Goal: Task Accomplishment & Management: Manage account settings

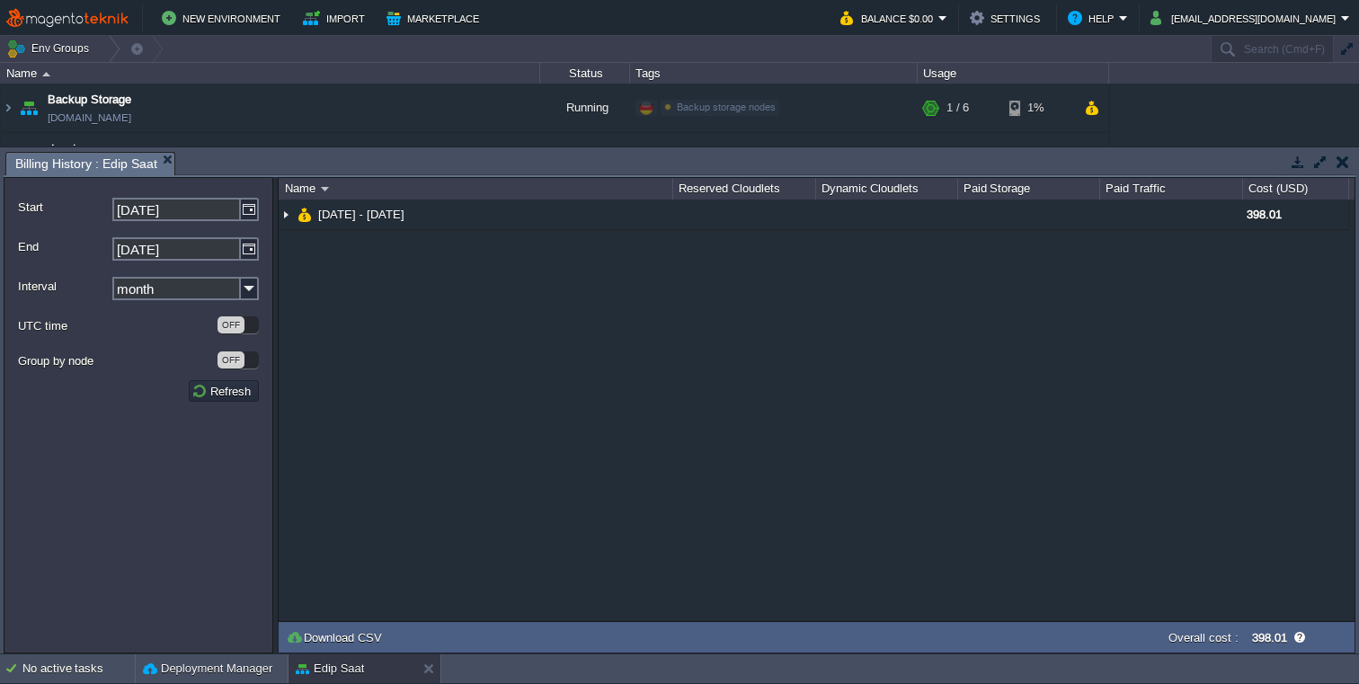
click at [1348, 160] on button "button" at bounding box center [1343, 162] width 13 height 16
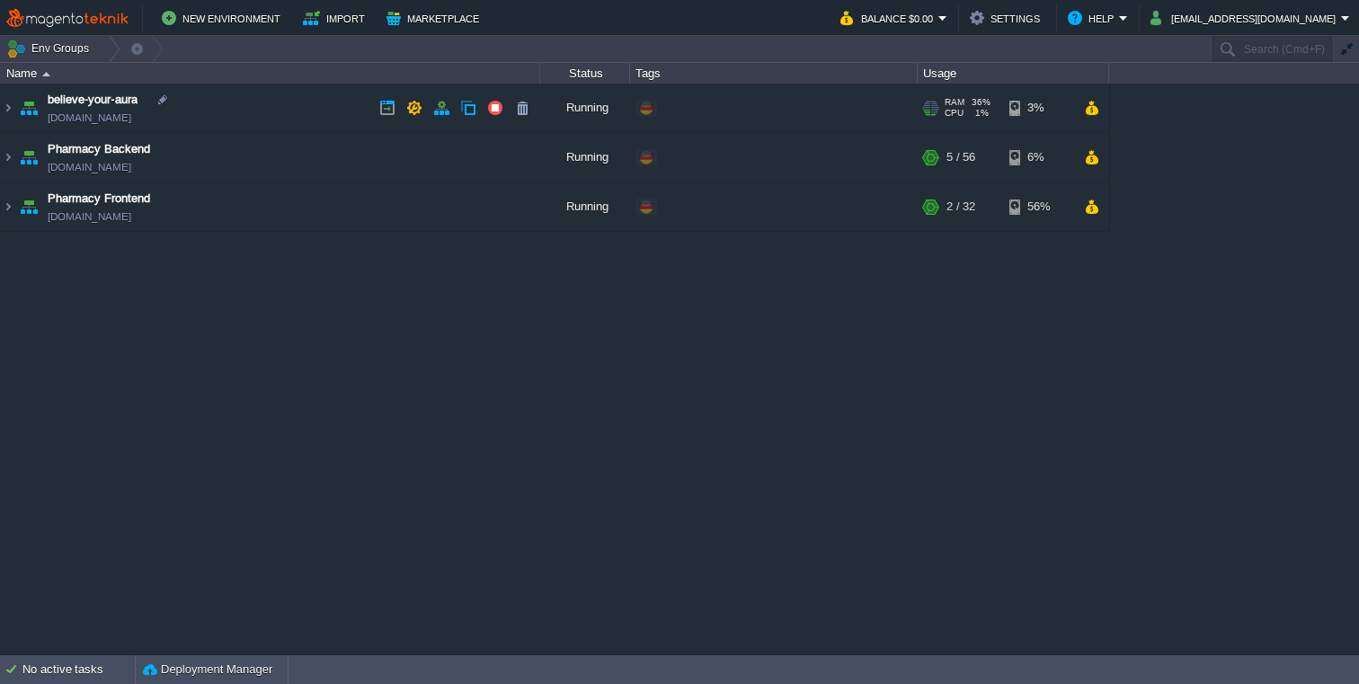
click at [22, 109] on img at bounding box center [28, 108] width 25 height 49
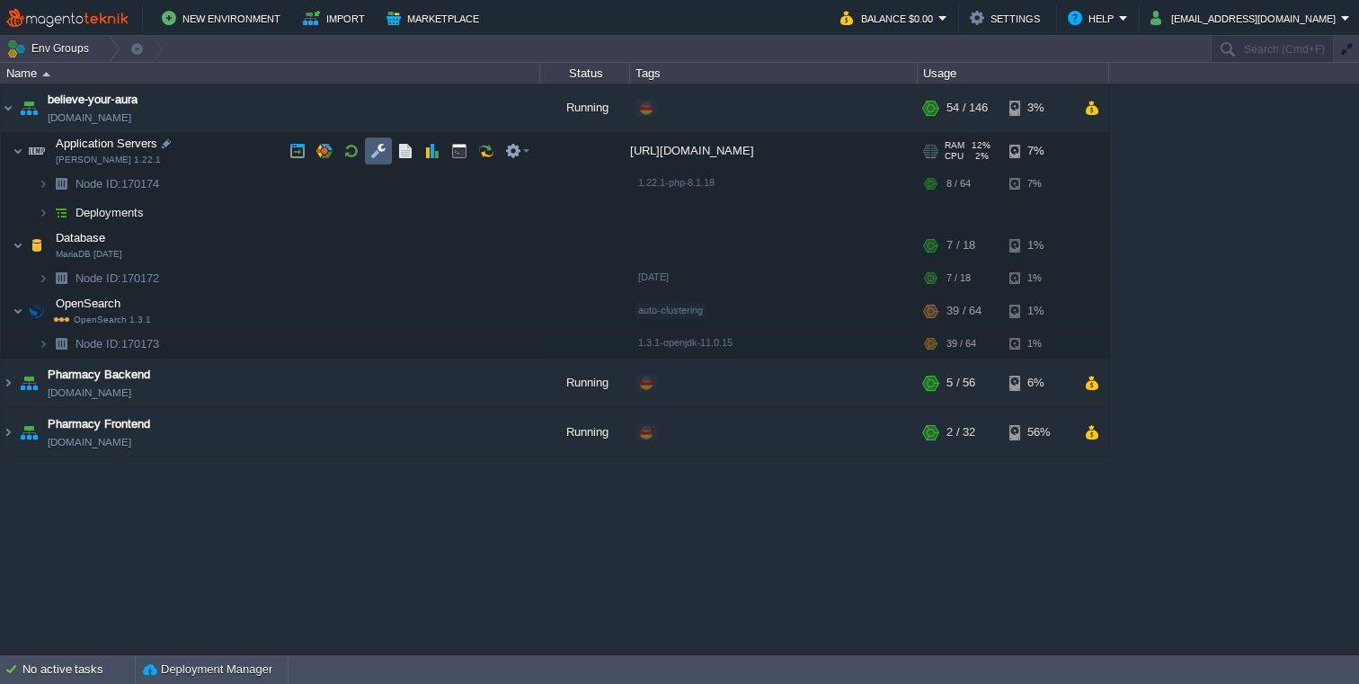
click at [382, 158] on button "button" at bounding box center [378, 151] width 16 height 16
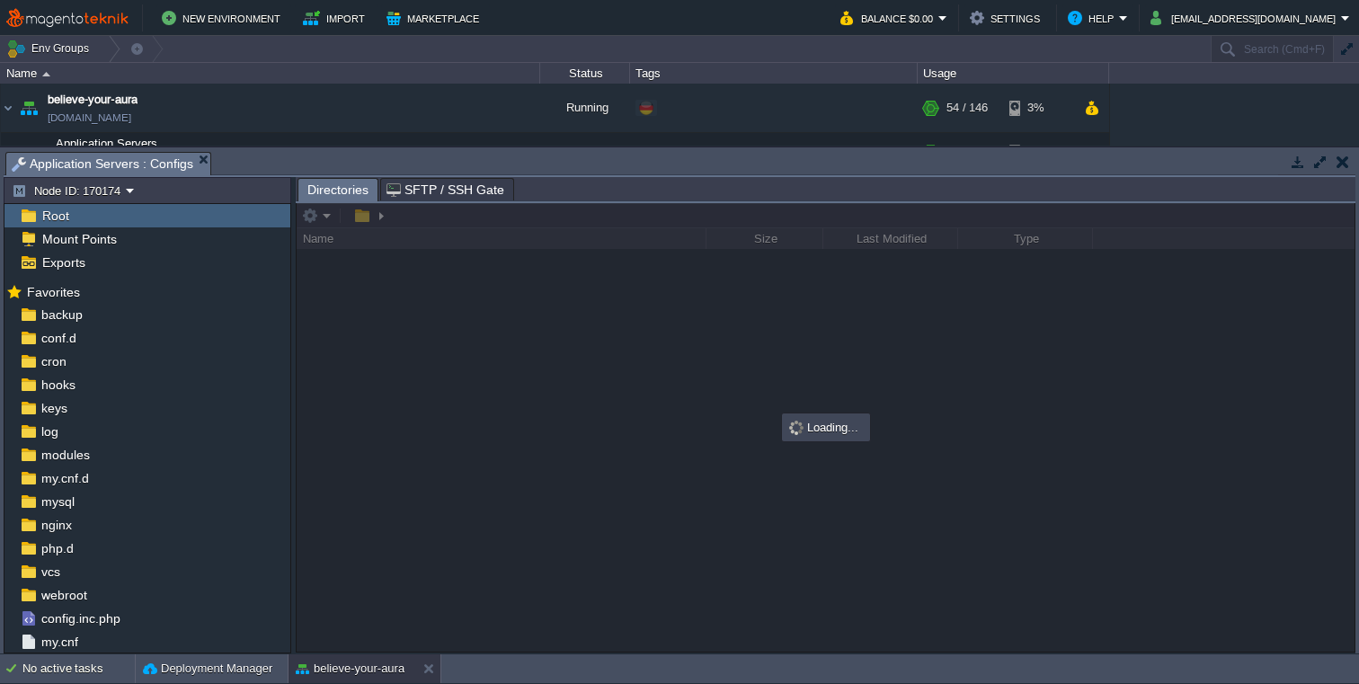
click at [432, 187] on span "SFTP / SSH Gate" at bounding box center [446, 190] width 118 height 22
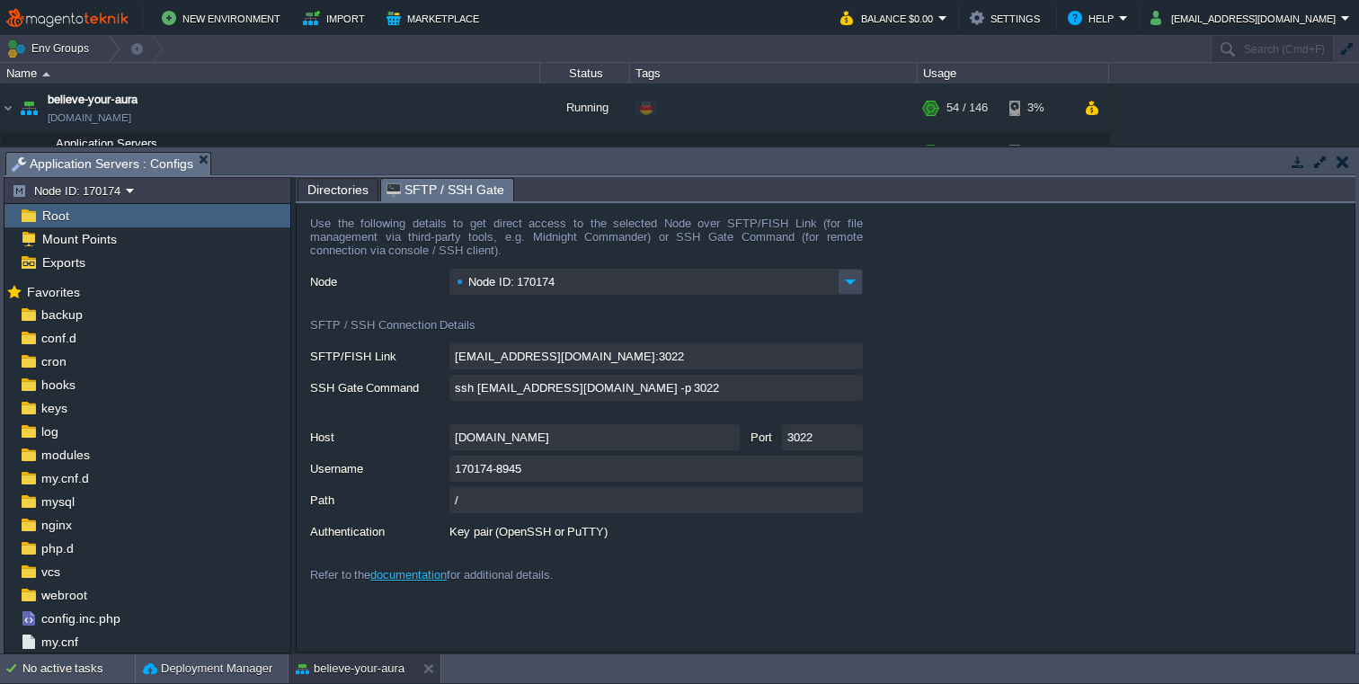
type input "170174-8945@gate.mageteknik.com:3022/bin"
type input "ssh 170174-8945@gate.mageteknik.com -p 3022 -t "cd /bin; \$SHELL --login""
type input "/bin"
click at [555, 470] on input "170174-8945" at bounding box center [657, 469] width 414 height 26
click at [1344, 167] on button "button" at bounding box center [1343, 162] width 13 height 16
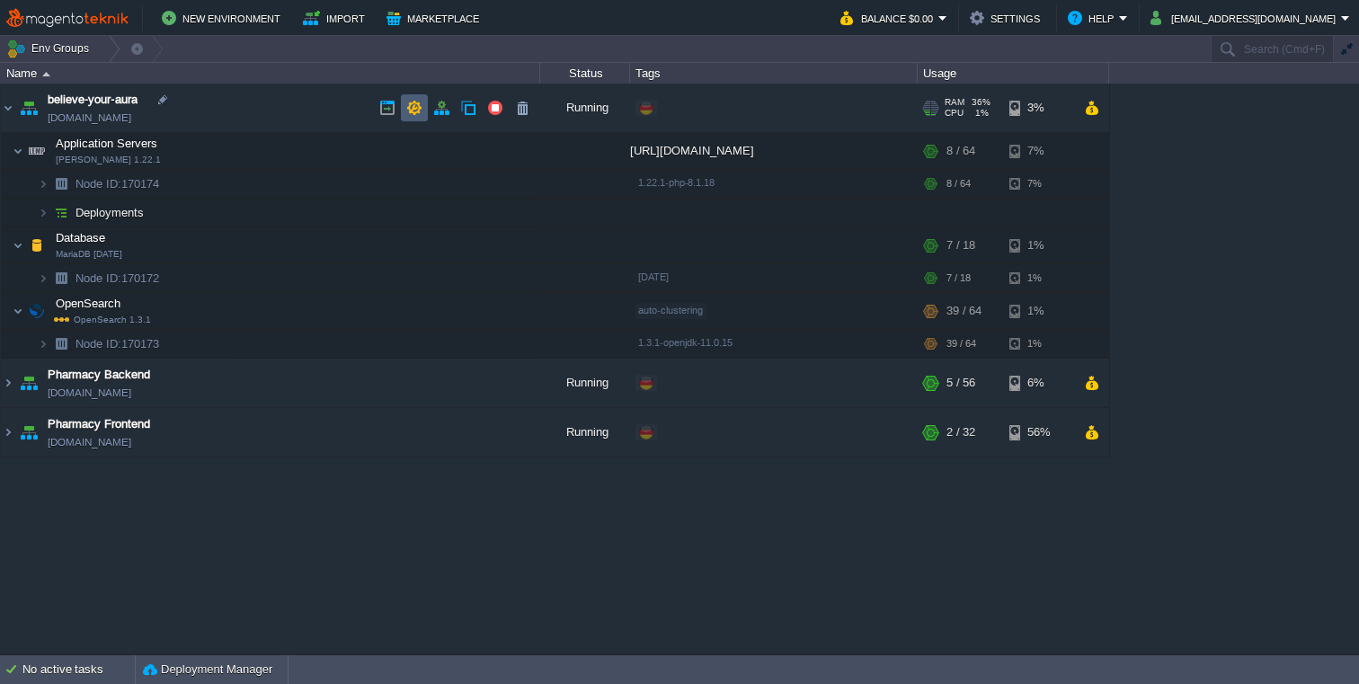
click at [415, 105] on button "button" at bounding box center [414, 108] width 16 height 16
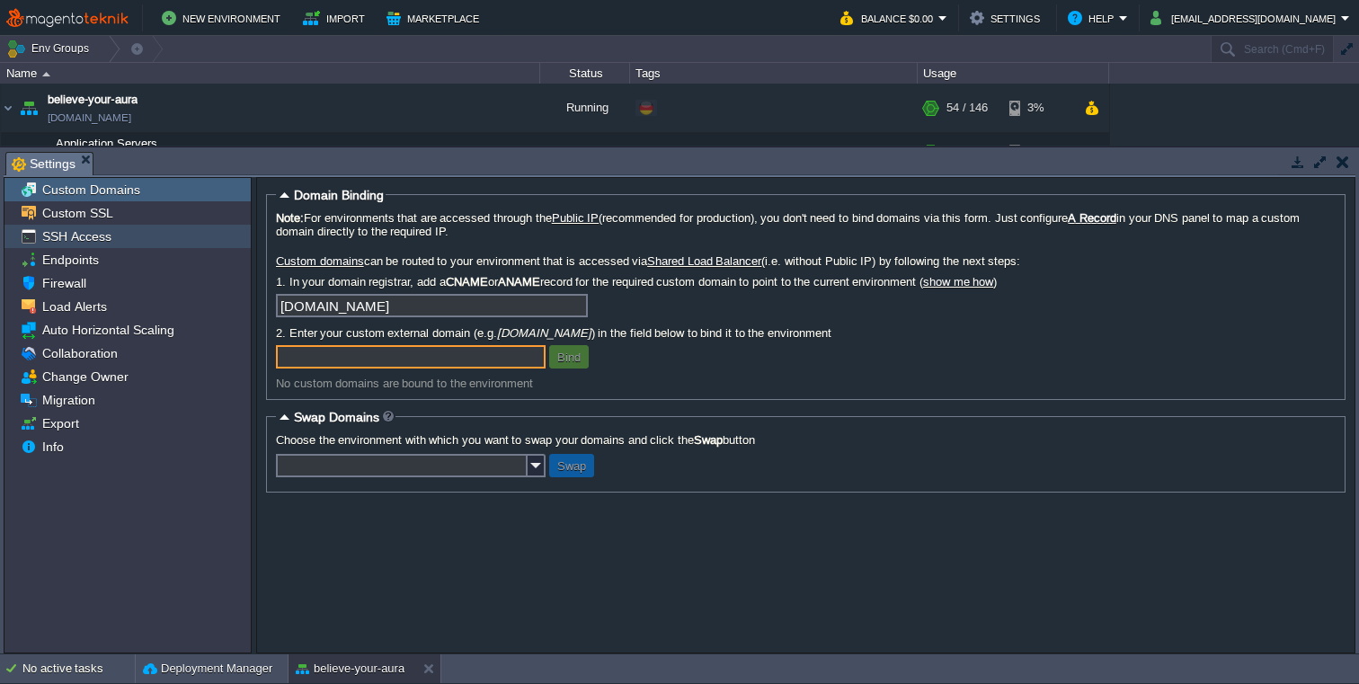
click at [102, 237] on span "SSH Access" at bounding box center [77, 236] width 76 height 16
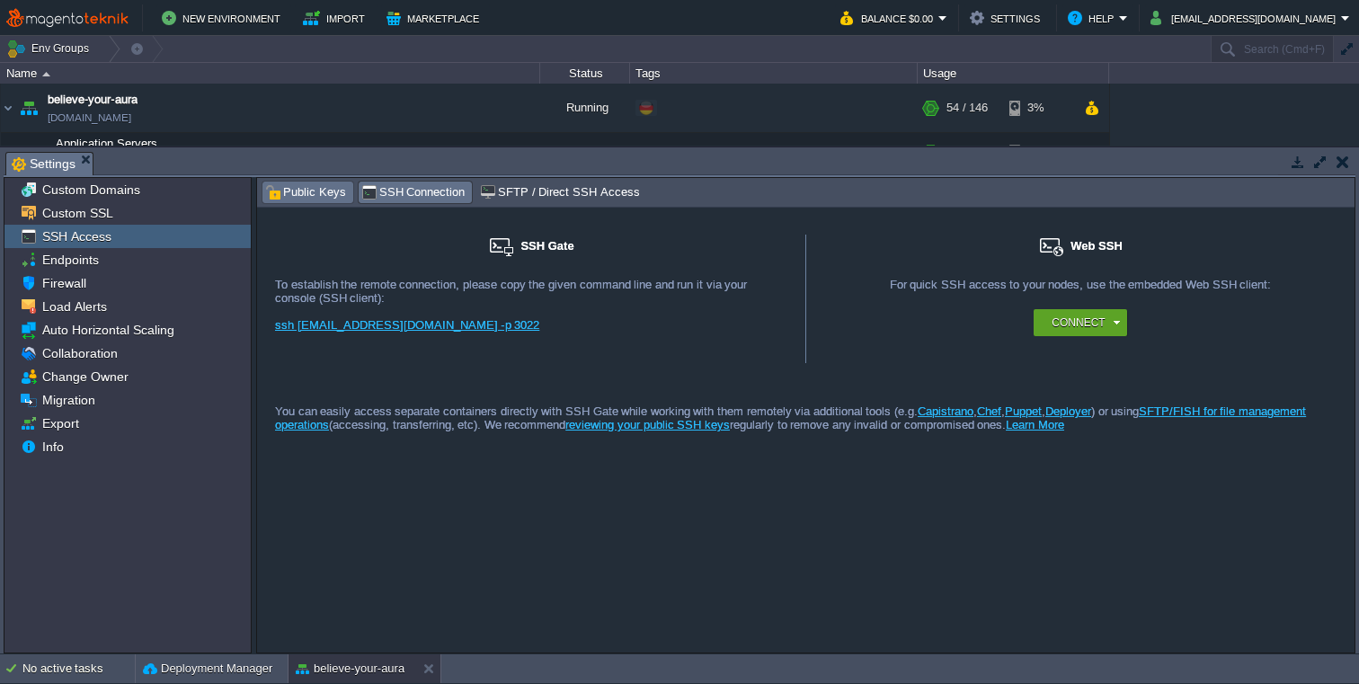
click at [302, 200] on span "Public Keys" at bounding box center [305, 193] width 81 height 20
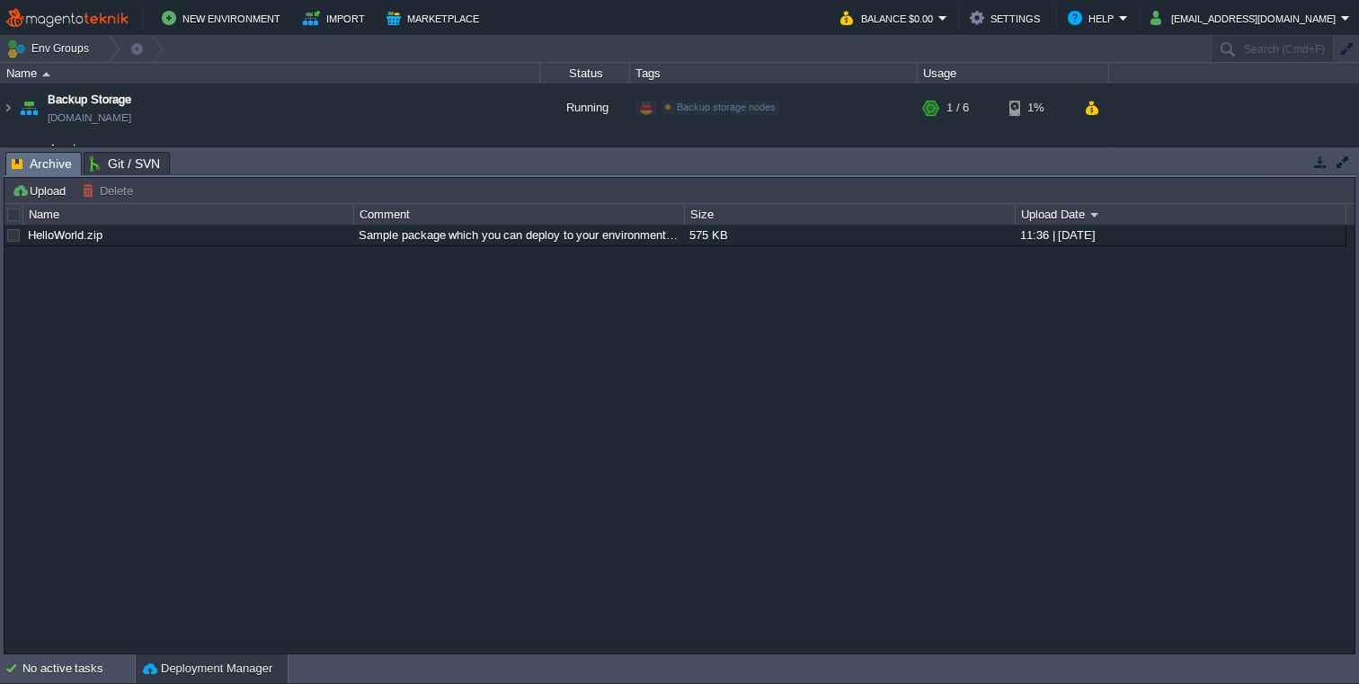
click at [1320, 168] on button "button" at bounding box center [1321, 162] width 16 height 16
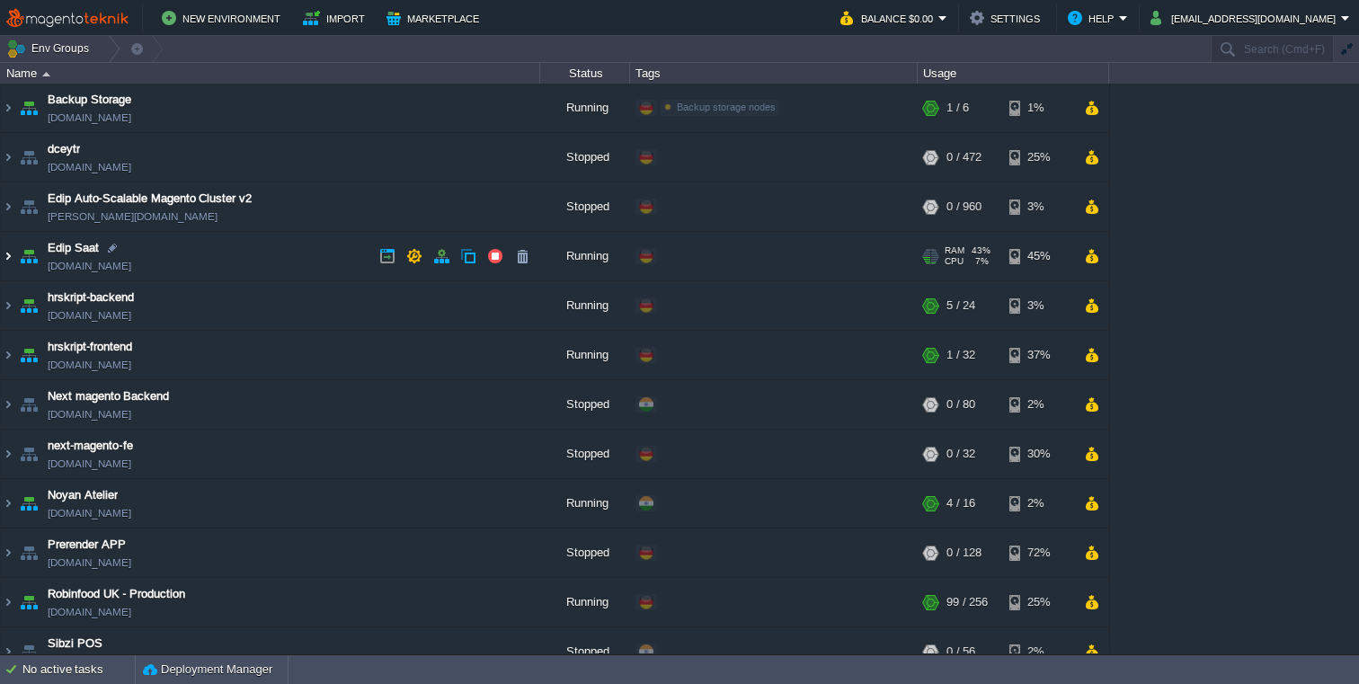
click at [10, 263] on img at bounding box center [8, 256] width 14 height 49
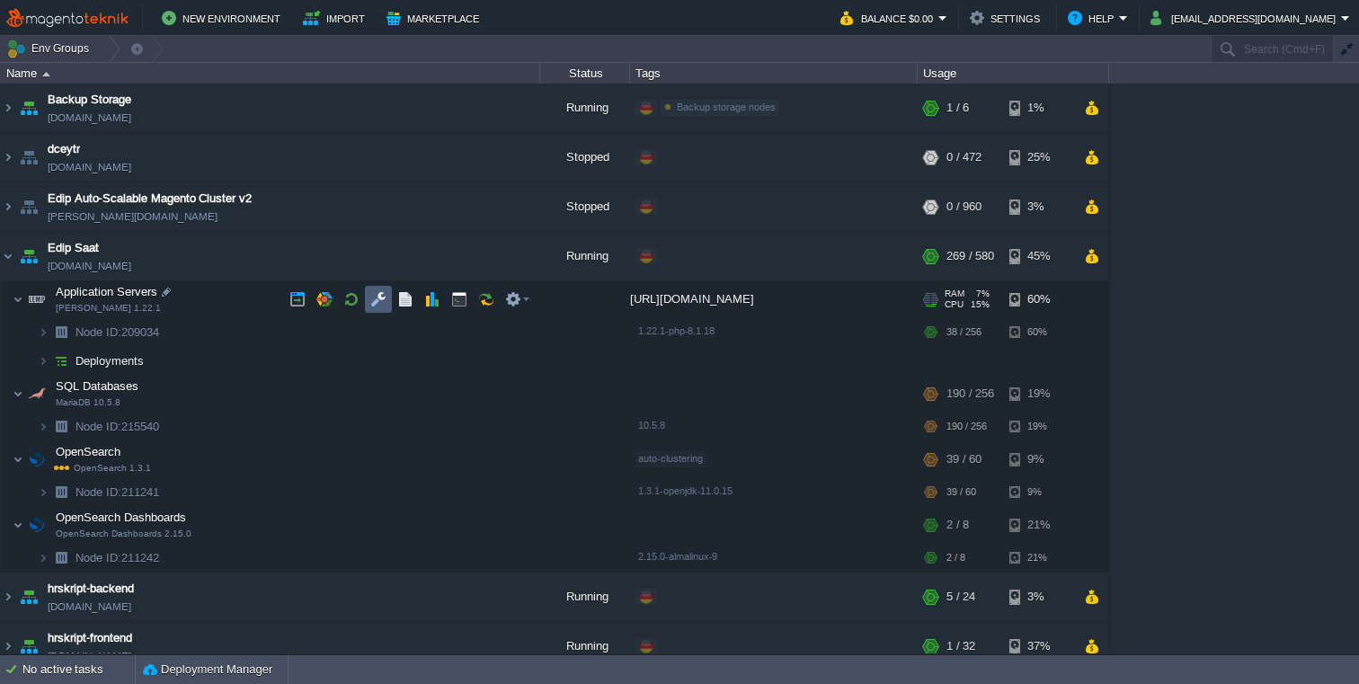
click at [379, 304] on button "button" at bounding box center [378, 299] width 16 height 16
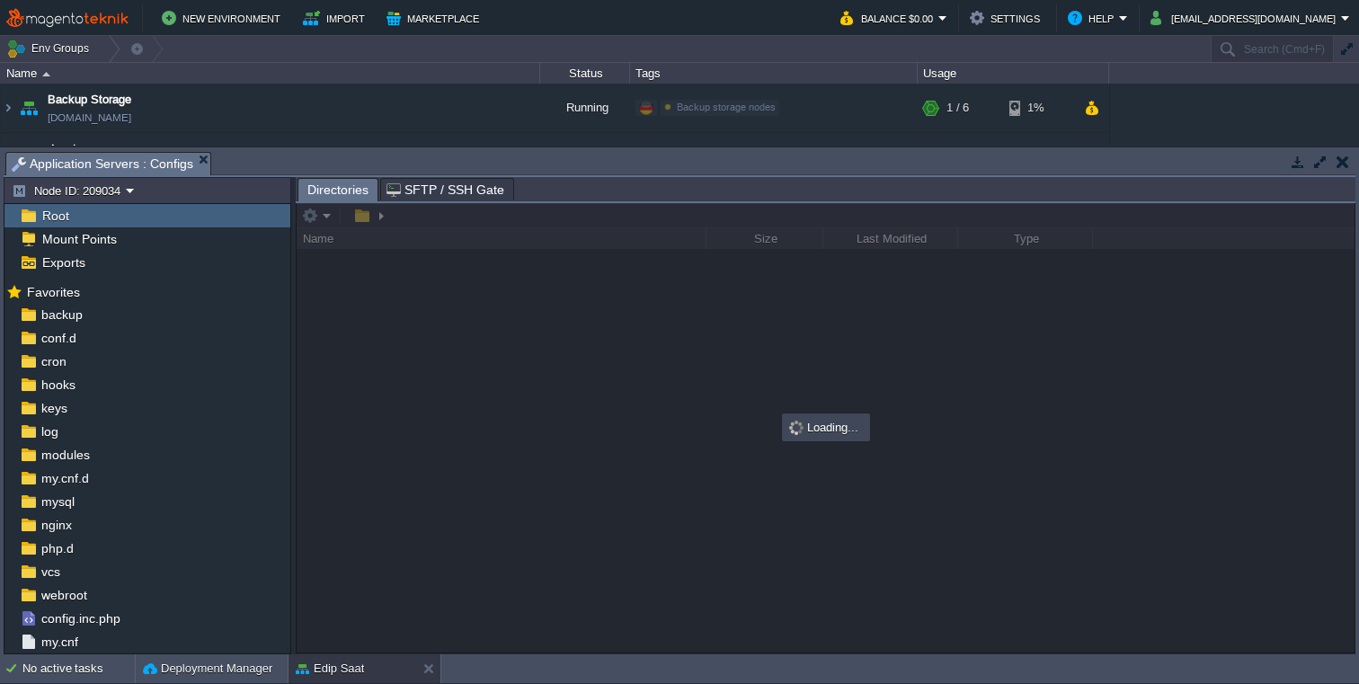
click at [452, 192] on span "SFTP / SSH Gate" at bounding box center [446, 190] width 118 height 22
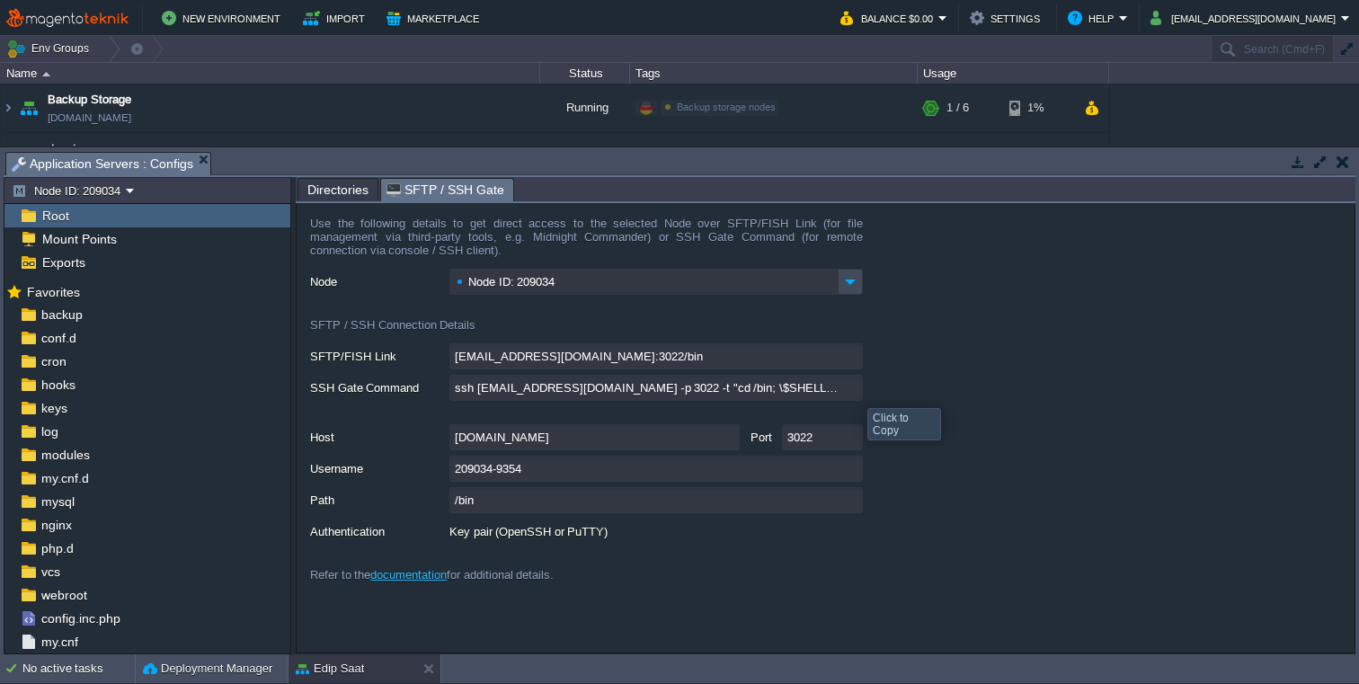
click at [853, 391] on input "ssh 209034-9354@gate.mageteknik.com -p 3022 -t "cd /bin; \$SHELL --login"" at bounding box center [657, 388] width 414 height 26
click at [1341, 164] on button "button" at bounding box center [1343, 162] width 13 height 16
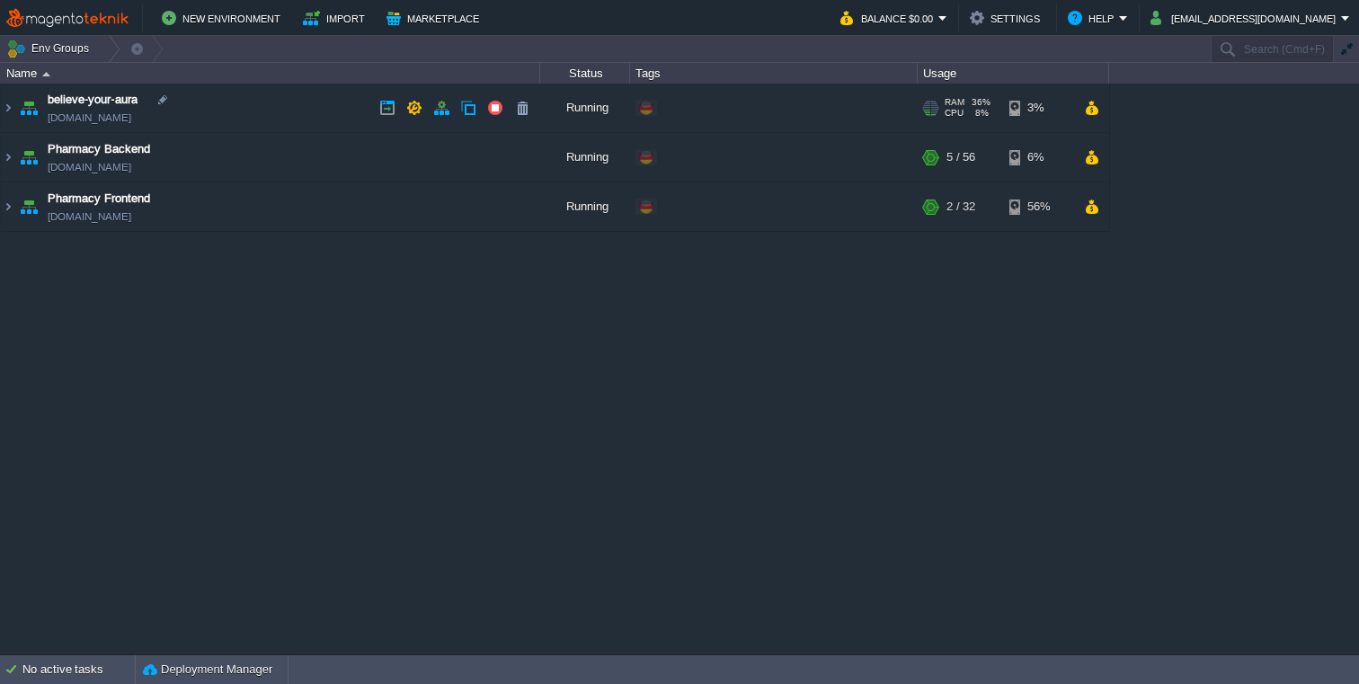
click at [16, 114] on img at bounding box center [28, 108] width 25 height 49
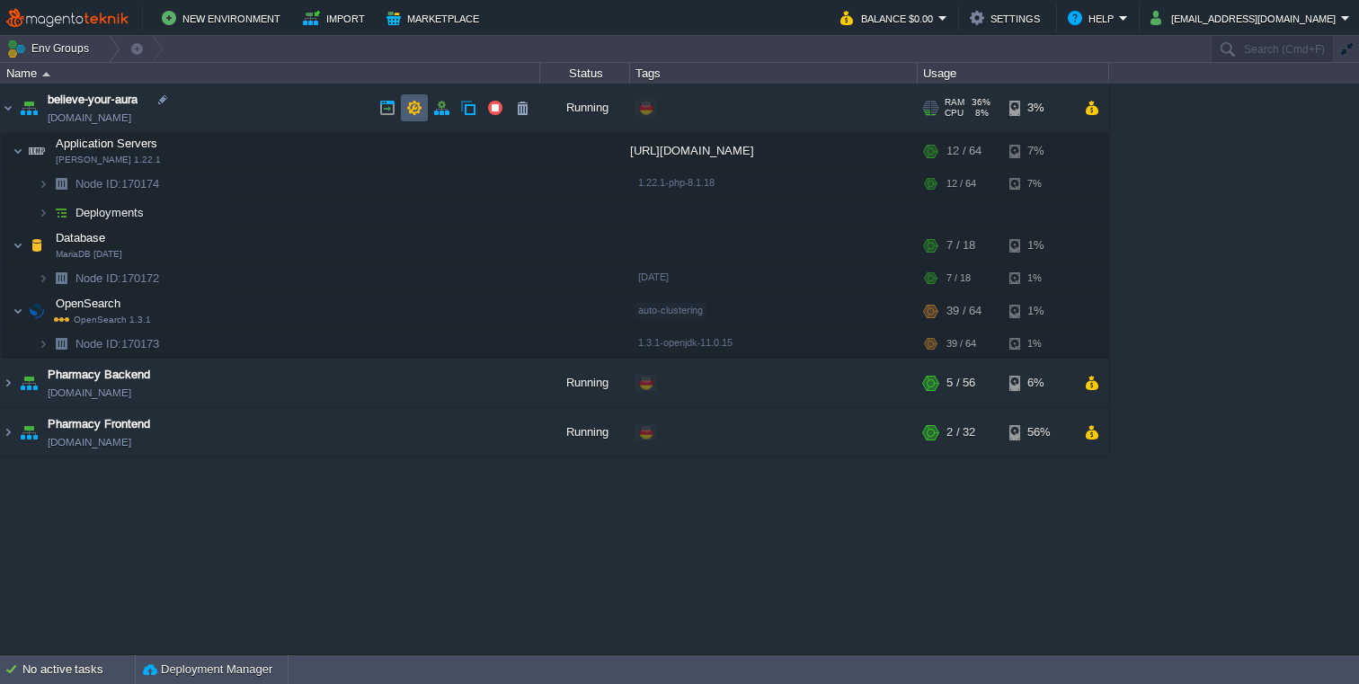
click at [414, 111] on button "button" at bounding box center [414, 108] width 16 height 16
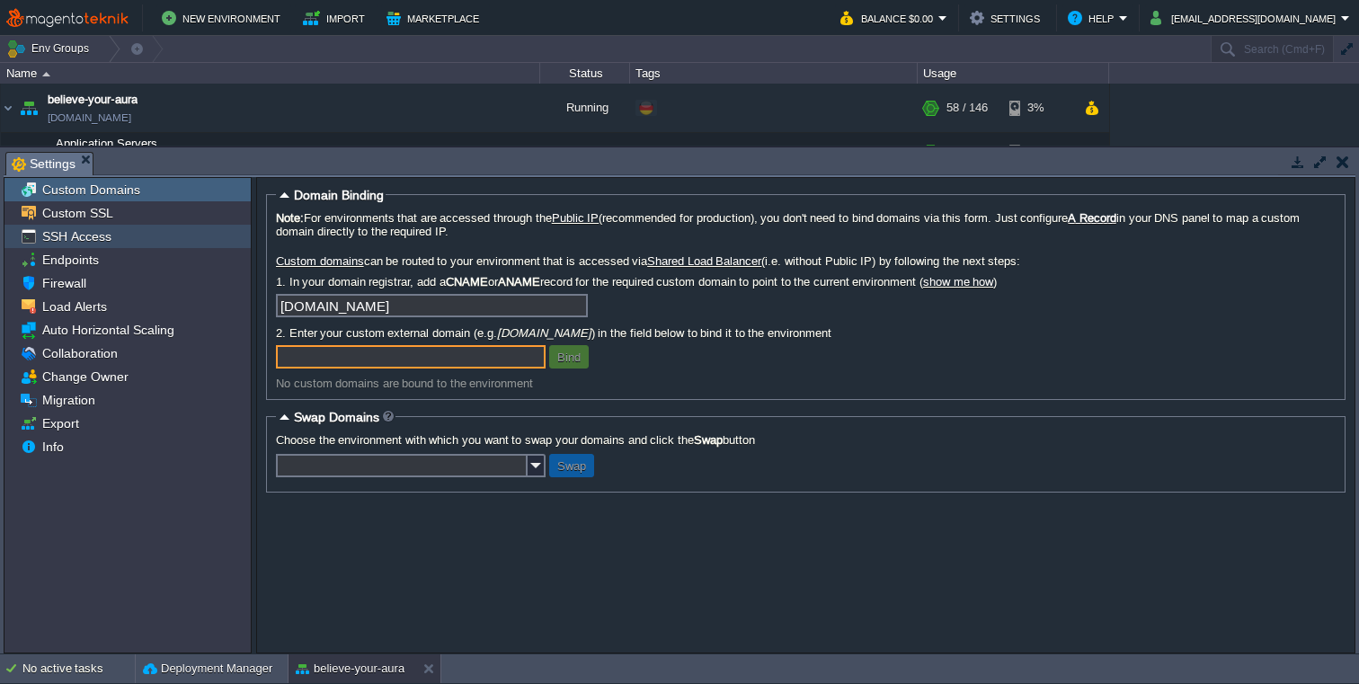
click at [130, 240] on div "SSH Access" at bounding box center [127, 236] width 246 height 23
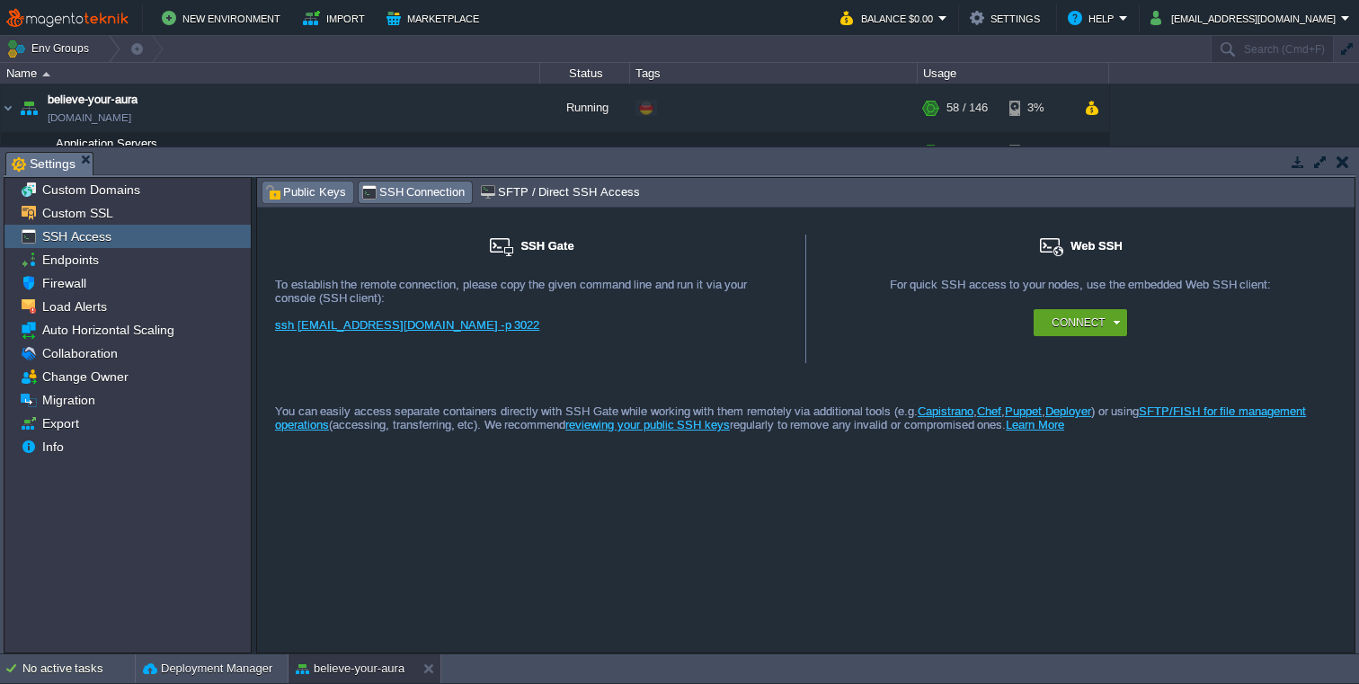
click at [297, 183] on span "Public Keys" at bounding box center [305, 193] width 81 height 20
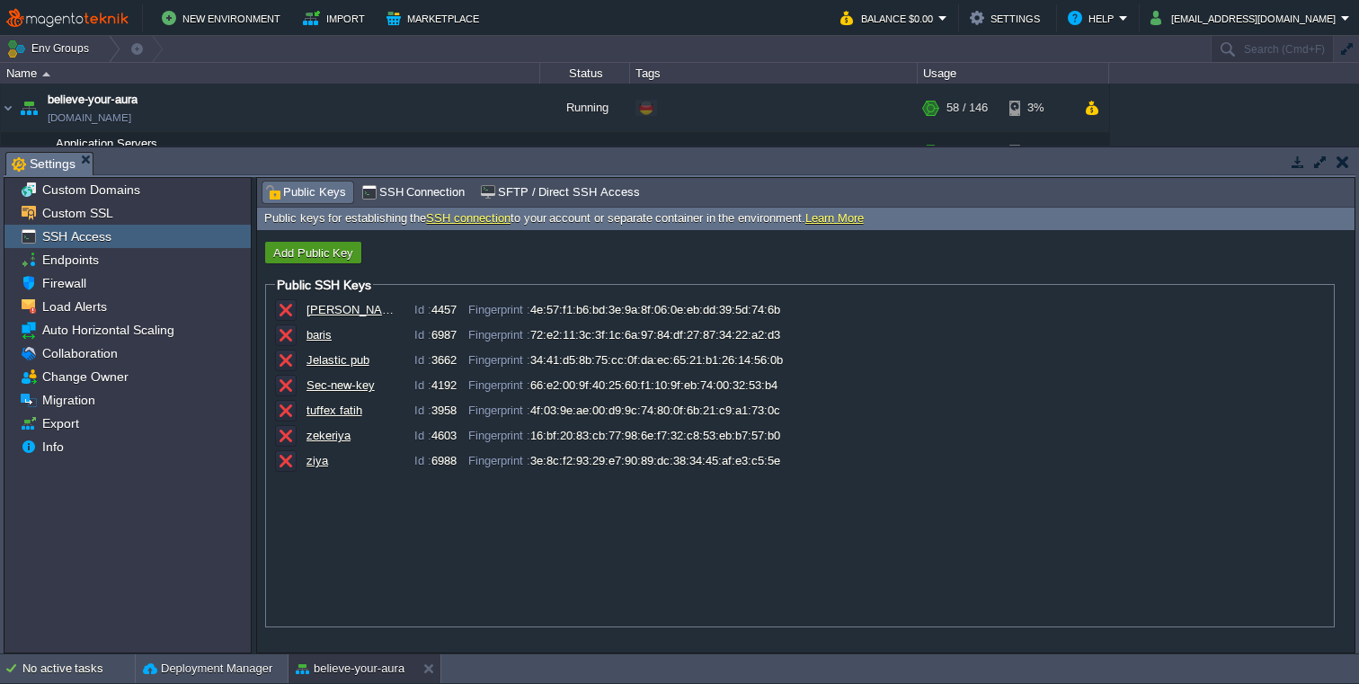
click at [309, 247] on button "Add Public Key" at bounding box center [313, 253] width 91 height 16
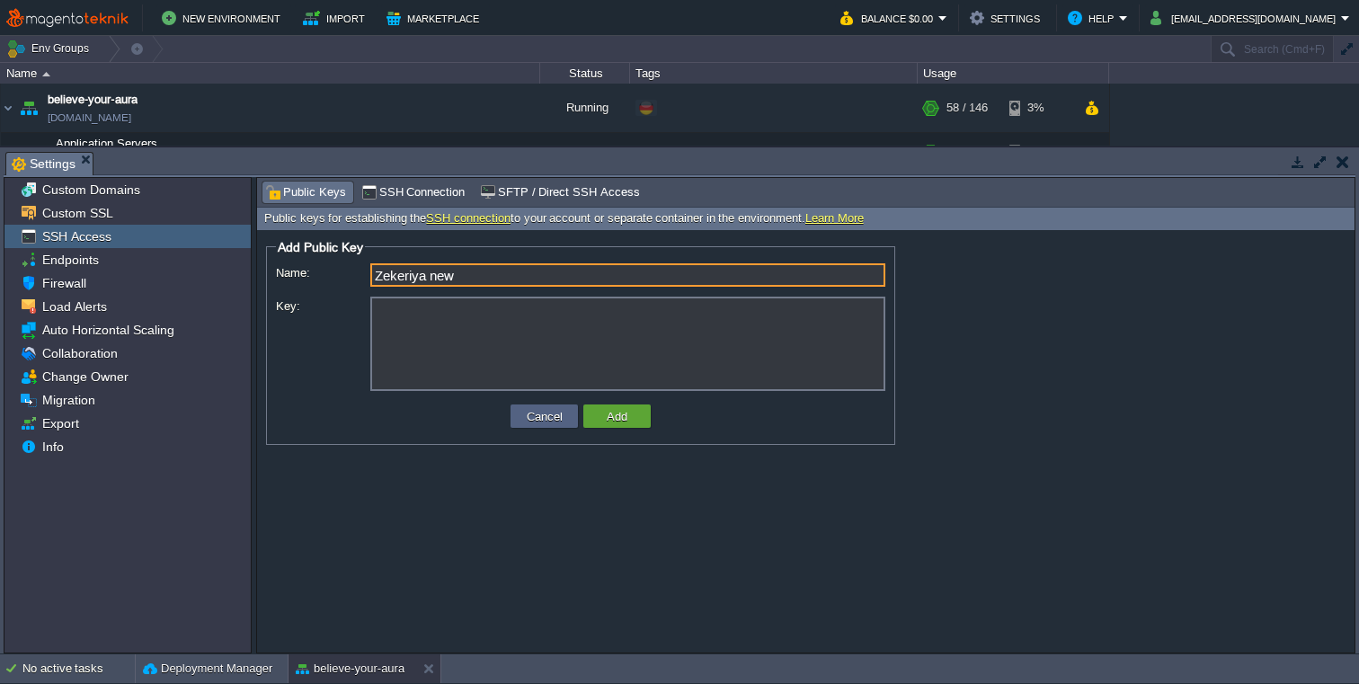
type input "Zekeriya new"
click at [478, 332] on textarea "Key:" at bounding box center [627, 344] width 515 height 94
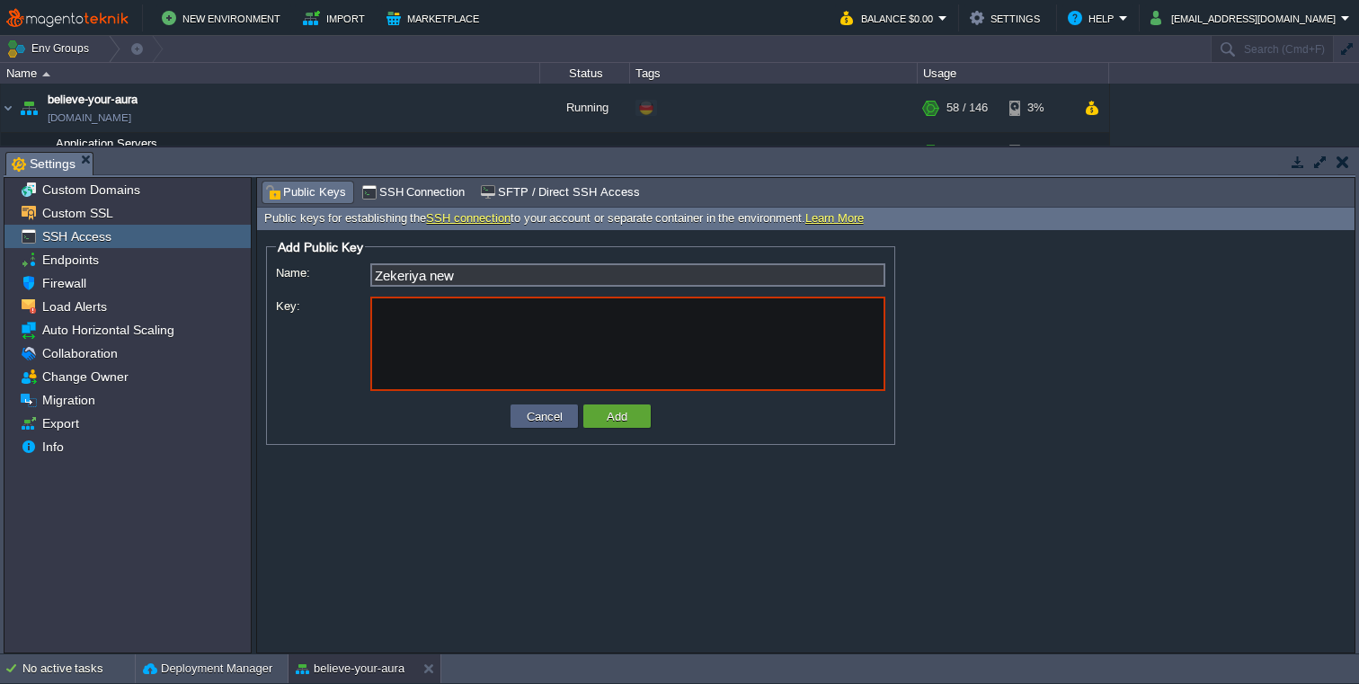
paste textarea "ssh-rsa AAAAB3NzaC1yc2EAAAADAQABAAABgQDoihAy8DxEGrIUxQNf8YQa8Qd1Q9Odu1MD3GfzxhN…"
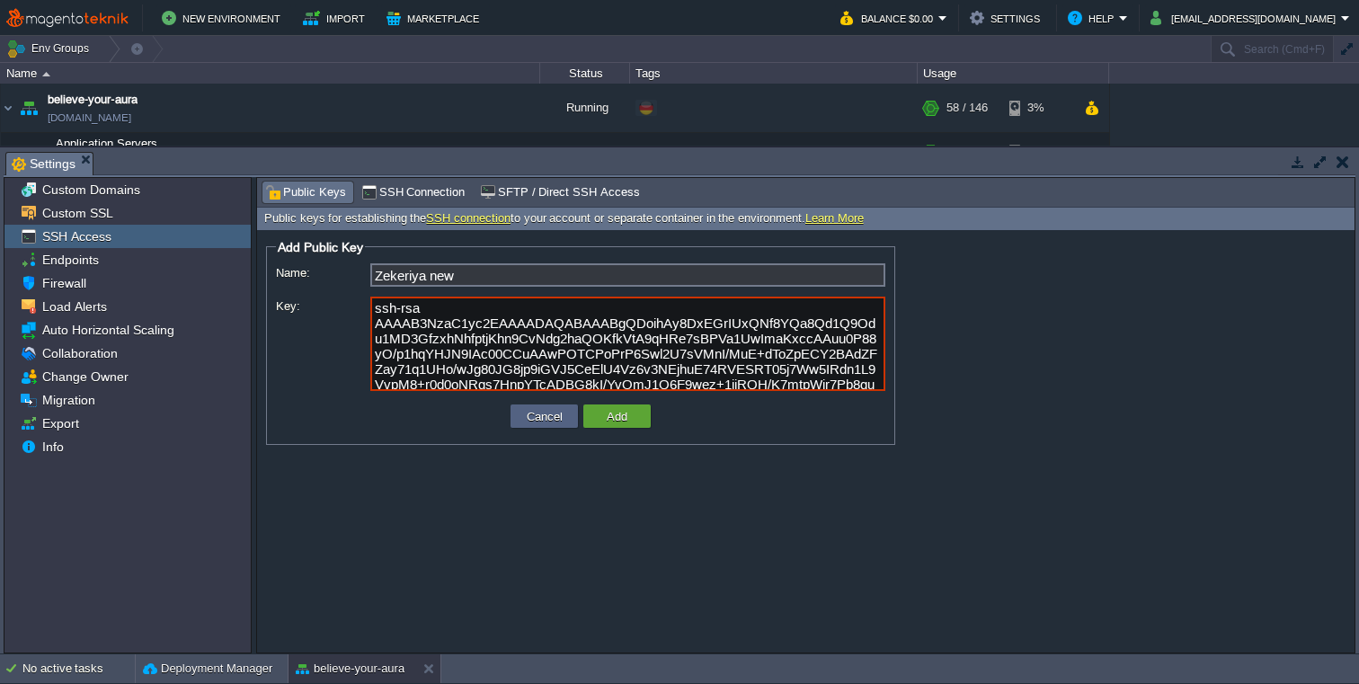
scroll to position [89, 0]
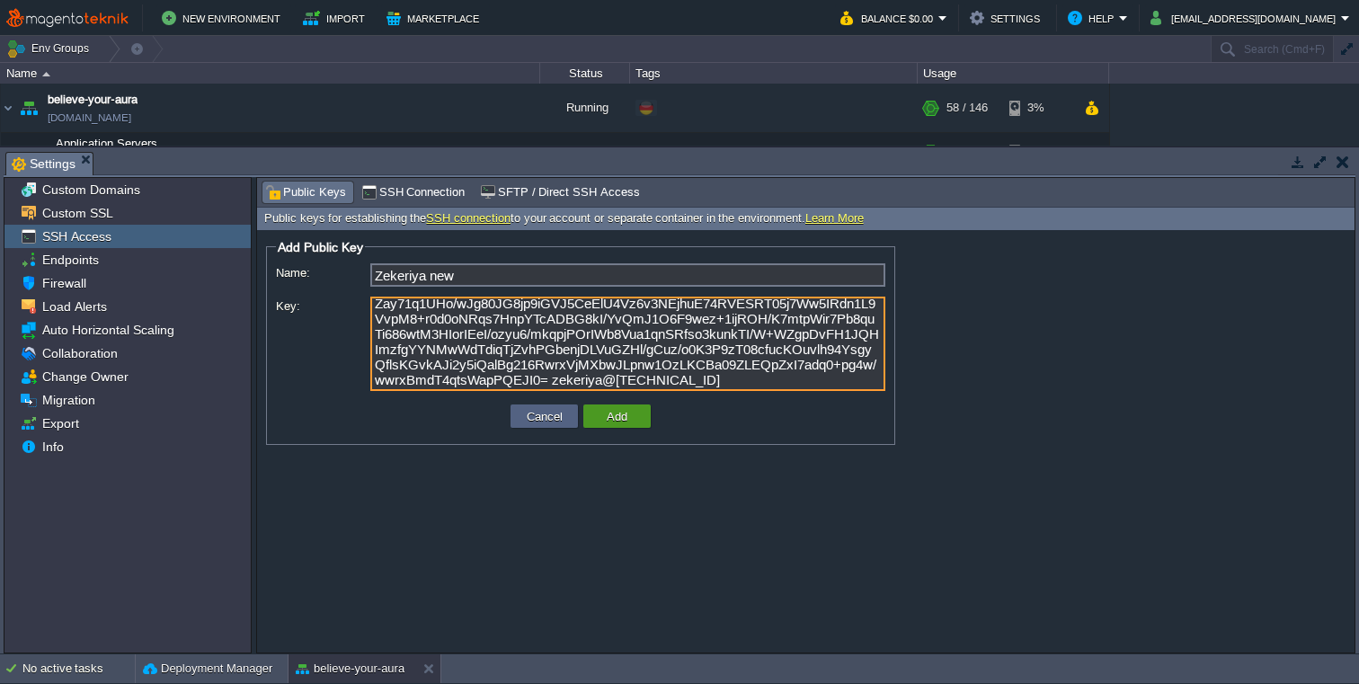
type textarea "ssh-rsa AAAAB3NzaC1yc2EAAAADAQABAAABgQDoihAy8DxEGrIUxQNf8YQa8Qd1Q9Odu1MD3GfzxhN…"
click at [628, 420] on button "Add" at bounding box center [617, 416] width 31 height 16
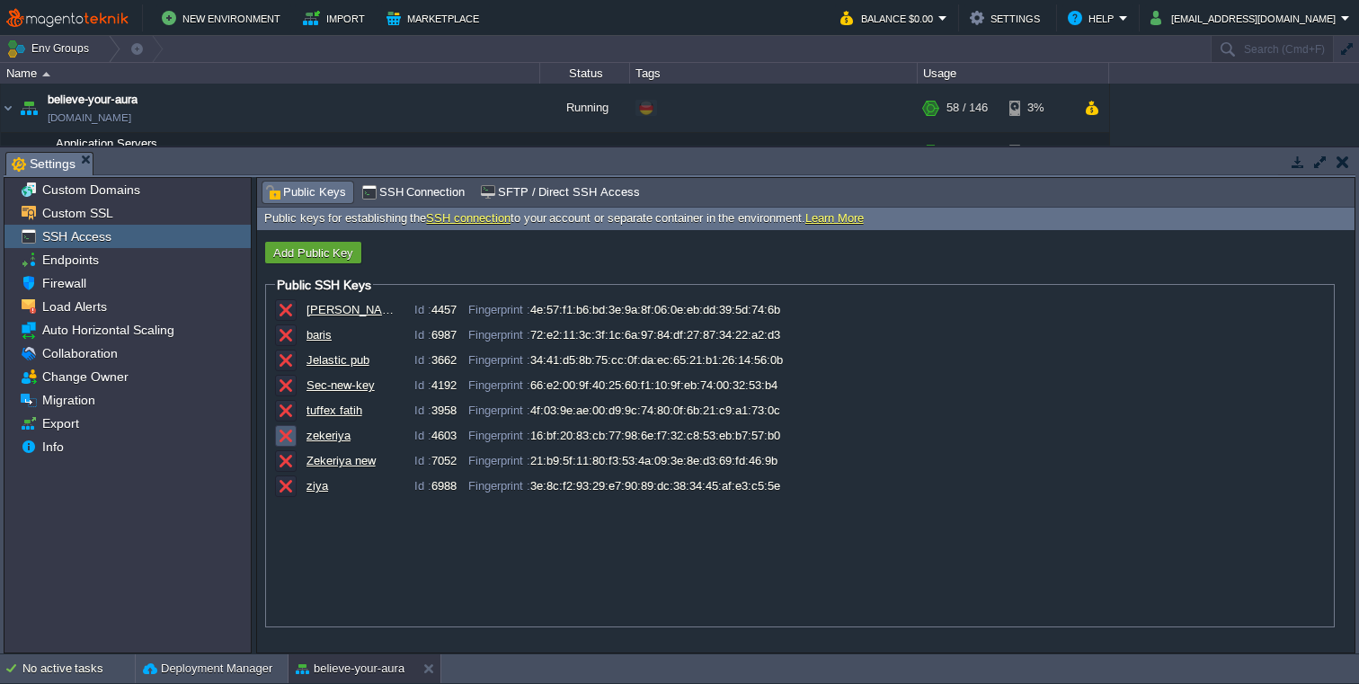
click at [286, 435] on button "button" at bounding box center [286, 436] width 16 height 16
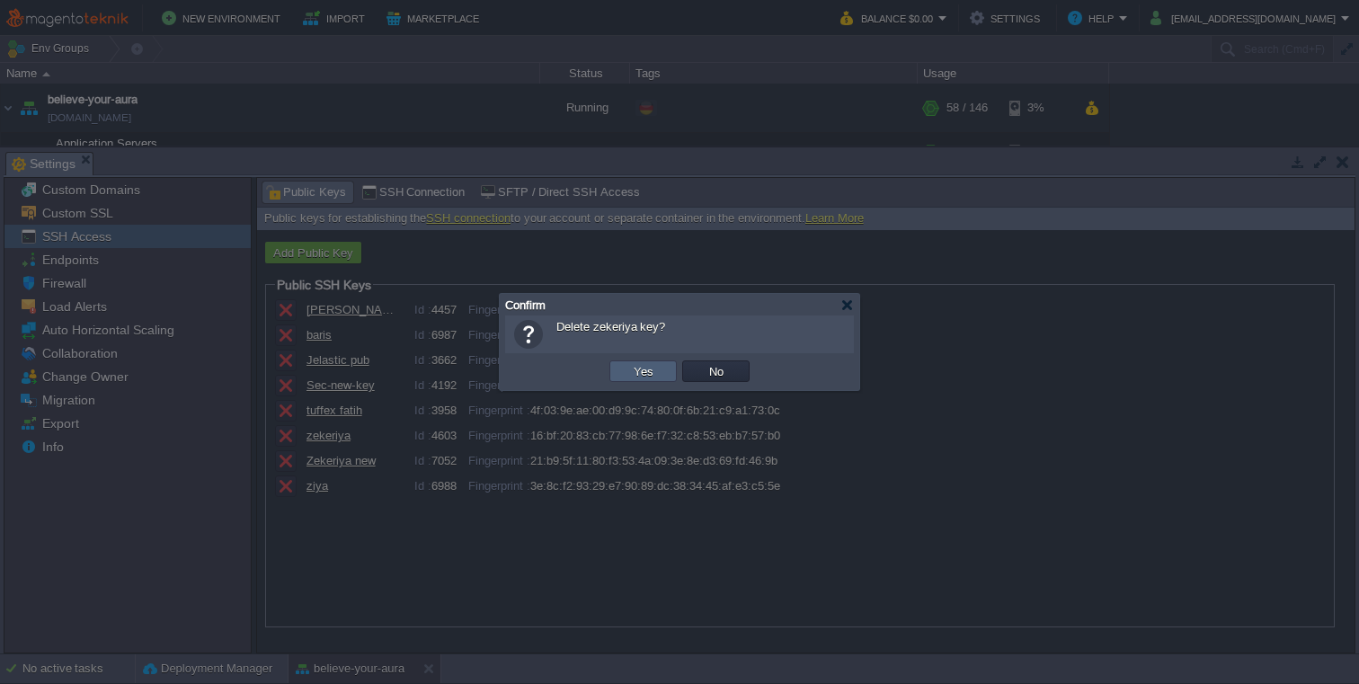
click at [646, 375] on button "Yes" at bounding box center [643, 371] width 31 height 16
